Goal: Navigation & Orientation: Find specific page/section

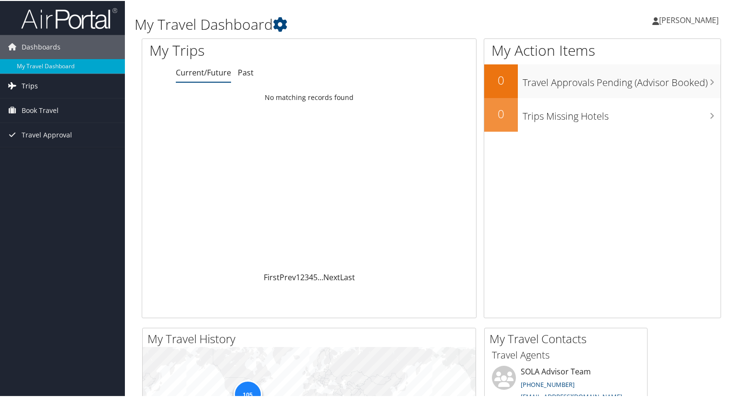
click at [24, 81] on span "Trips" at bounding box center [30, 85] width 16 height 24
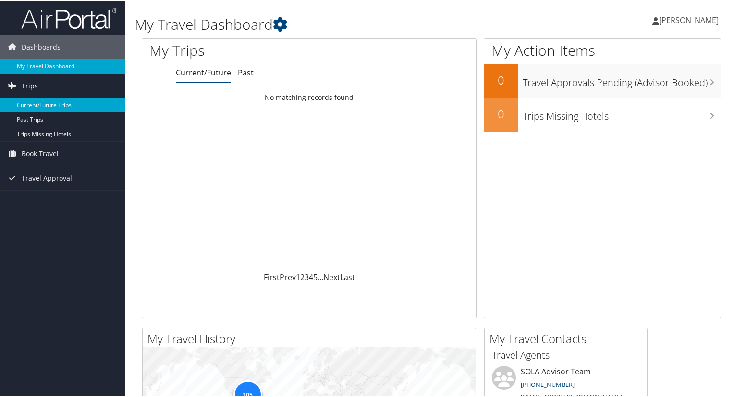
click at [51, 104] on link "Current/Future Trips" at bounding box center [62, 104] width 125 height 14
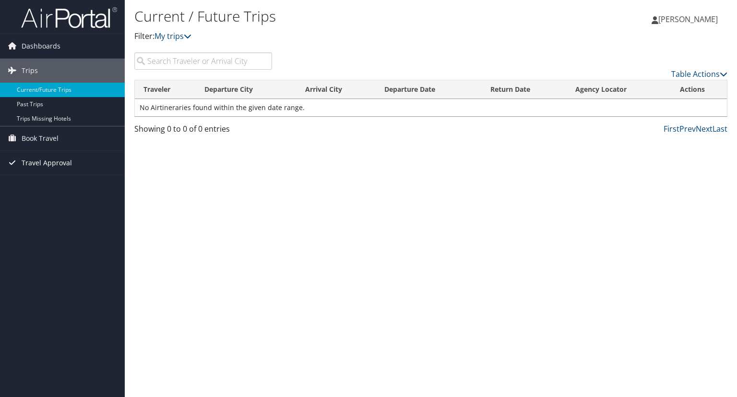
click at [42, 161] on span "Travel Approval" at bounding box center [47, 163] width 50 height 24
click at [51, 185] on link "Pending Trip Approvals" at bounding box center [62, 182] width 125 height 14
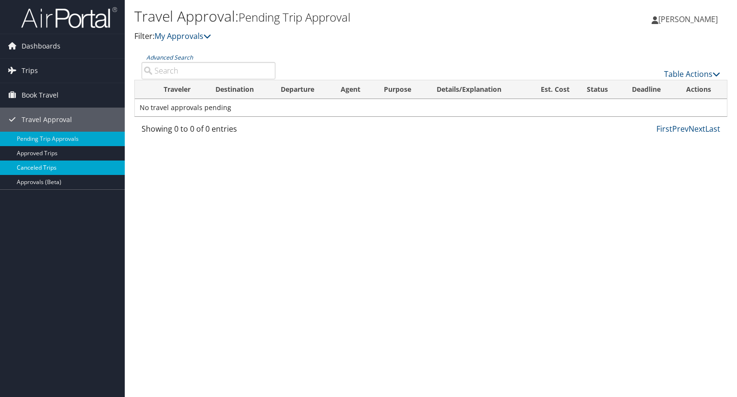
click at [53, 168] on link "Canceled Trips" at bounding box center [62, 167] width 125 height 14
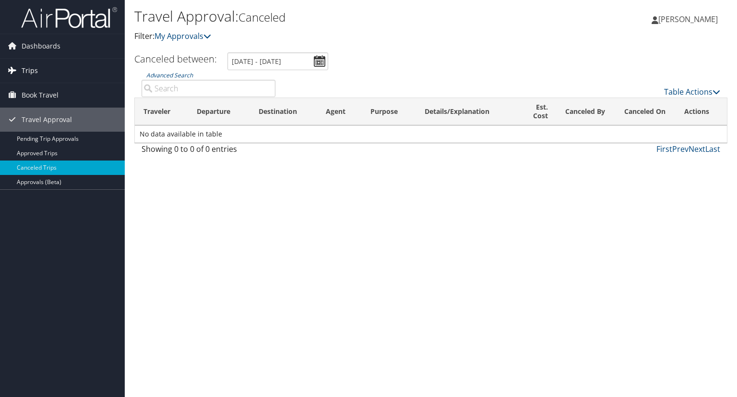
click at [33, 71] on span "Trips" at bounding box center [30, 71] width 16 height 24
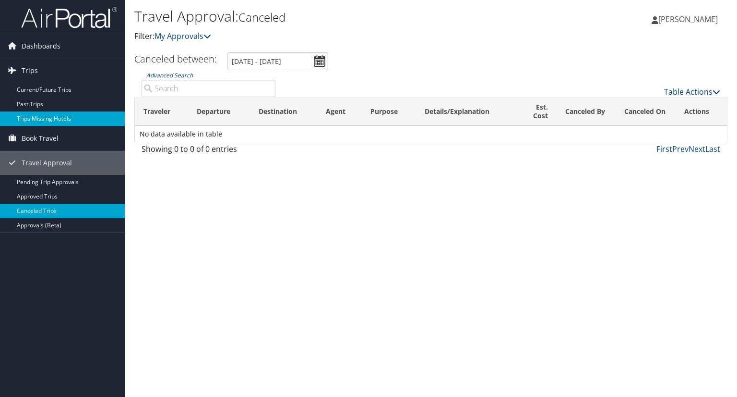
click at [56, 116] on link "Trips Missing Hotels" at bounding box center [62, 118] width 125 height 14
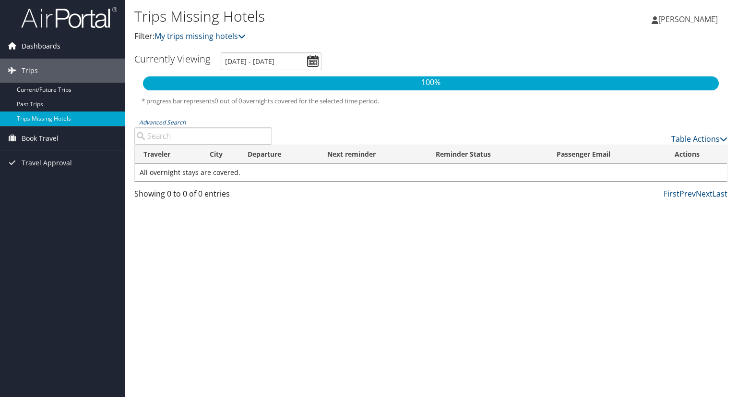
click at [38, 46] on span "Dashboards" at bounding box center [41, 46] width 39 height 24
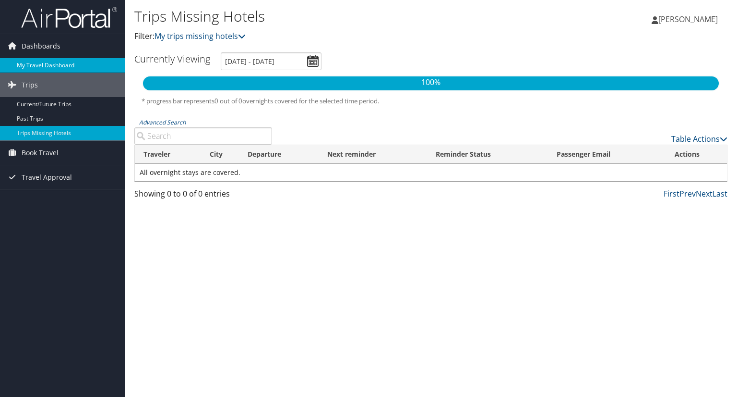
click at [42, 68] on link "My Travel Dashboard" at bounding box center [62, 65] width 125 height 14
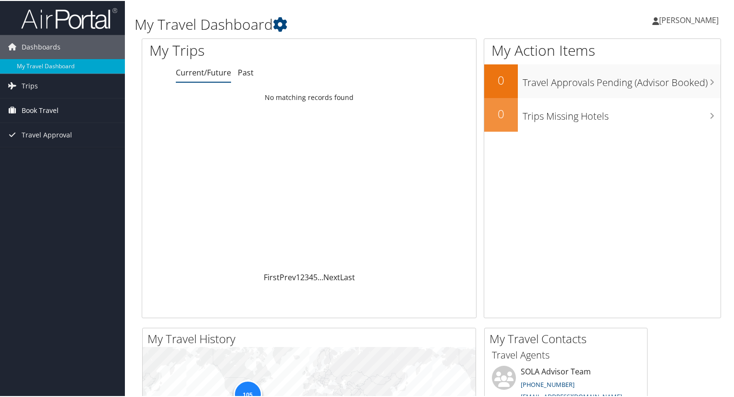
click at [41, 104] on span "Book Travel" at bounding box center [40, 109] width 37 height 24
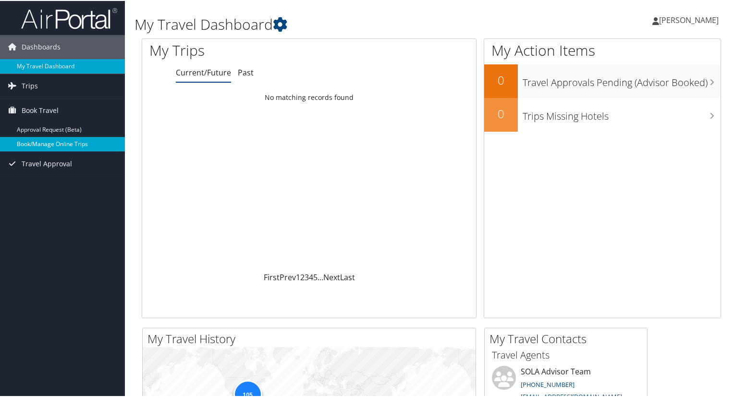
click at [47, 144] on link "Book/Manage Online Trips" at bounding box center [62, 143] width 125 height 14
